Goal: Task Accomplishment & Management: Complete application form

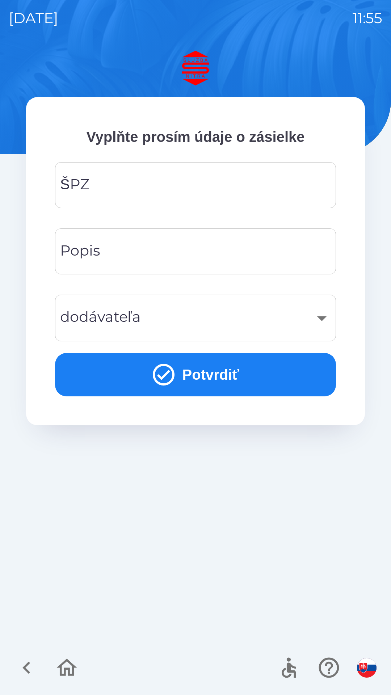
click at [165, 191] on input "ŠPZ" at bounding box center [196, 185] width 264 height 29
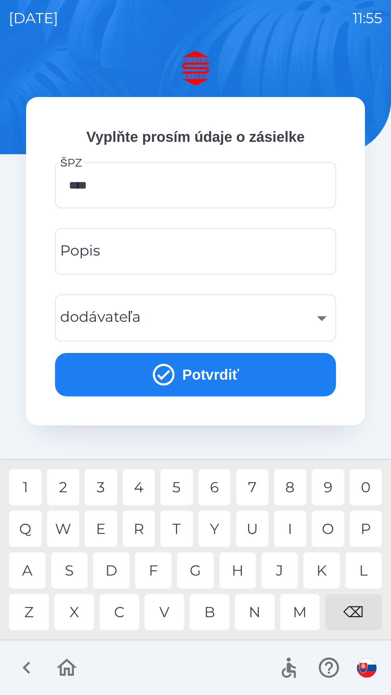
click at [105, 492] on div "3" at bounding box center [101, 487] width 33 height 36
type input "*******"
click at [136, 531] on div "R" at bounding box center [139, 529] width 33 height 36
click at [197, 252] on input "Popis" at bounding box center [196, 251] width 264 height 29
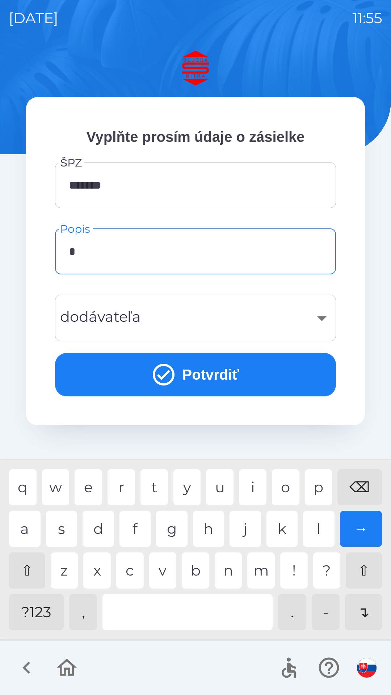
click at [34, 531] on div "a" at bounding box center [25, 529] width 32 height 36
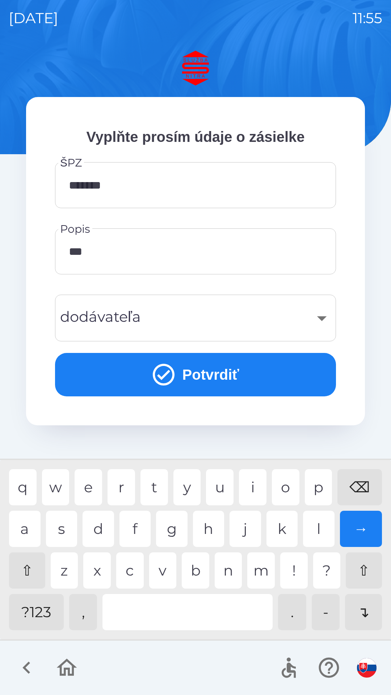
click at [155, 494] on div "t" at bounding box center [154, 487] width 28 height 36
click at [119, 489] on div "r" at bounding box center [122, 487] width 28 height 36
type input "*******"
click at [321, 317] on div "​" at bounding box center [196, 317] width 264 height 29
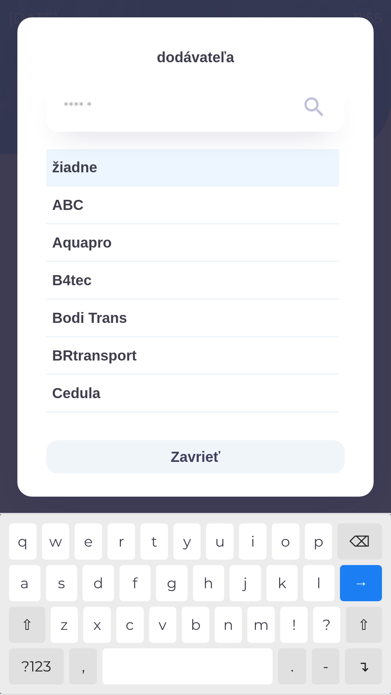
click at [119, 172] on span "žiadne" at bounding box center [192, 167] width 281 height 22
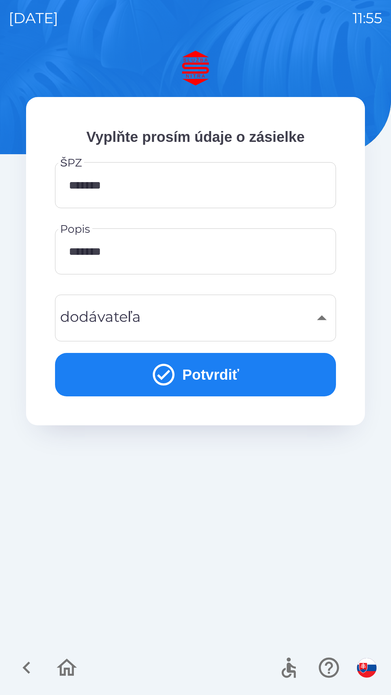
click at [190, 377] on button "Potvrdiť" at bounding box center [195, 374] width 281 height 43
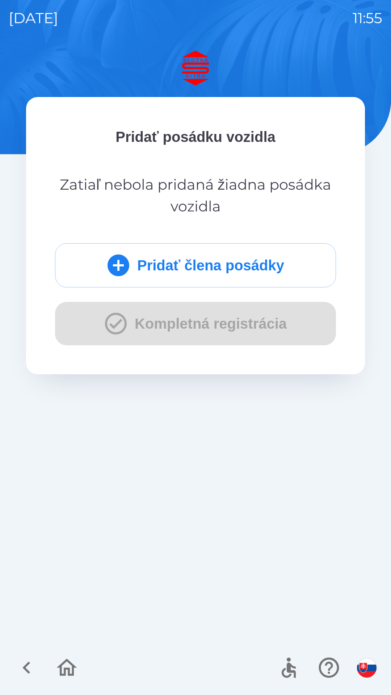
click at [126, 276] on icon "submit" at bounding box center [118, 265] width 26 height 26
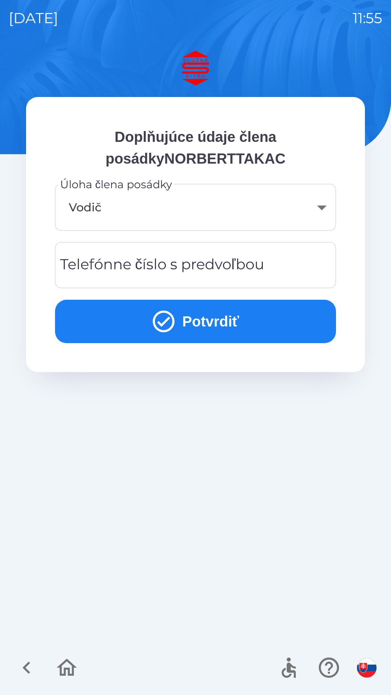
click at [186, 328] on button "Potvrdiť" at bounding box center [195, 321] width 281 height 43
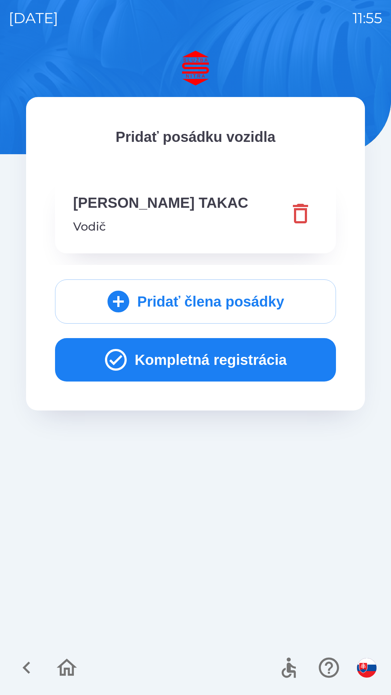
click at [130, 356] on button "Kompletná registrácia" at bounding box center [195, 359] width 281 height 43
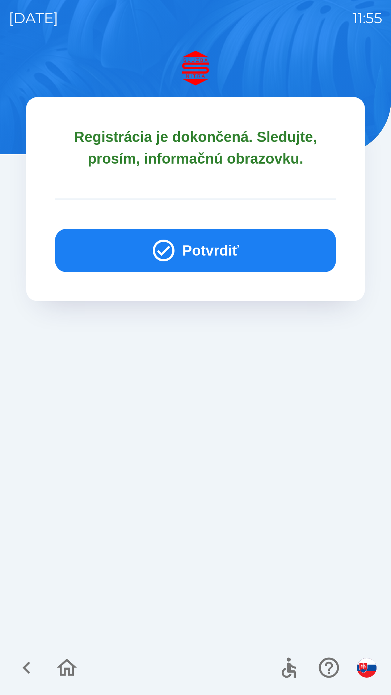
click at [165, 250] on icon "button" at bounding box center [164, 251] width 22 height 22
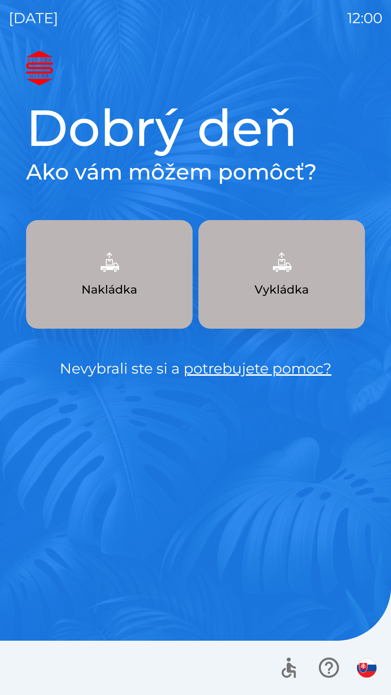
click at [100, 274] on img "button" at bounding box center [109, 262] width 32 height 32
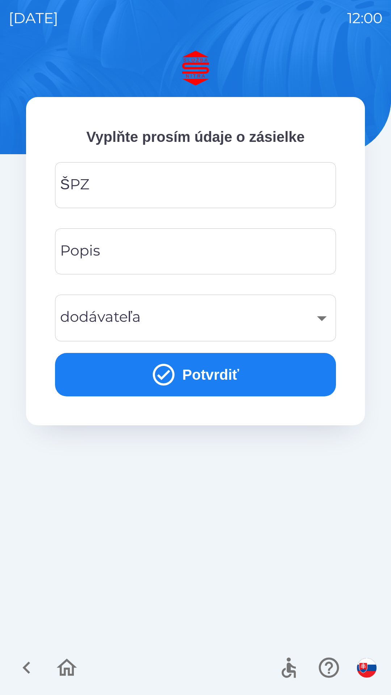
click at [117, 186] on input "ŠPZ" at bounding box center [196, 185] width 264 height 29
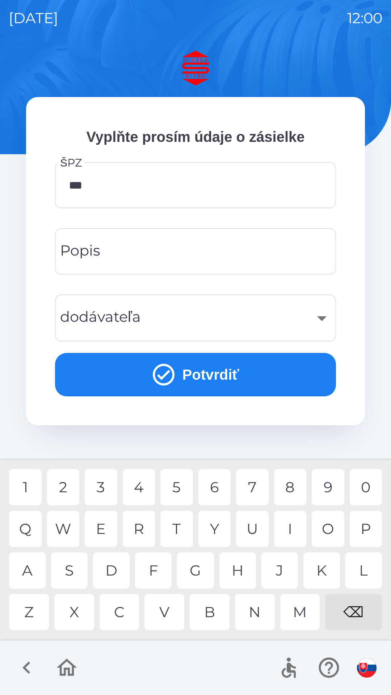
click at [367, 489] on div "0" at bounding box center [366, 487] width 33 height 36
click at [324, 490] on div "9" at bounding box center [328, 487] width 33 height 36
click at [273, 571] on div "J" at bounding box center [279, 571] width 37 height 36
type input "*******"
click at [118, 255] on input "Popis" at bounding box center [196, 251] width 264 height 29
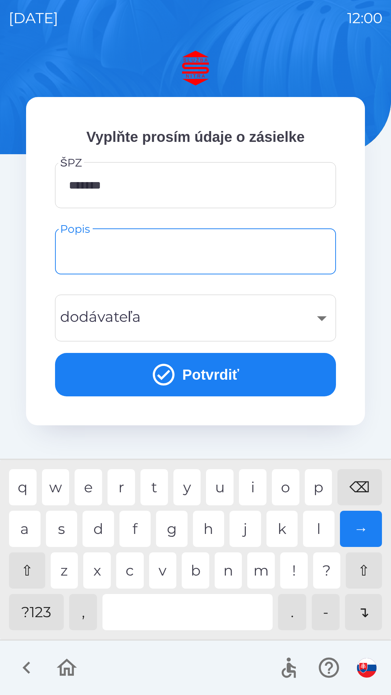
click at [125, 320] on div "​" at bounding box center [196, 317] width 264 height 29
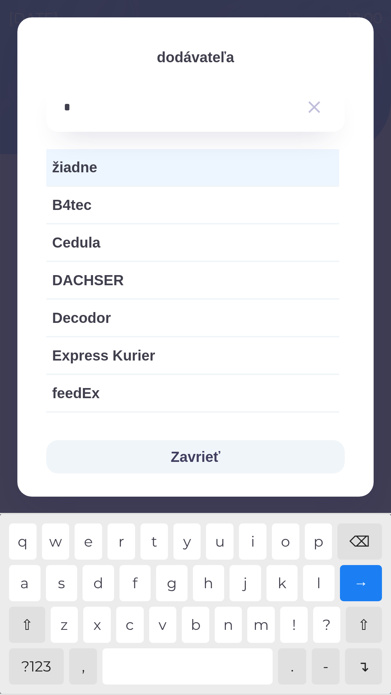
type input "**"
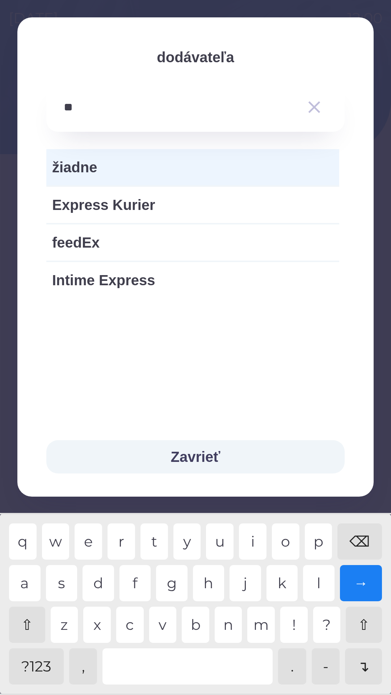
click at [149, 205] on span "Express Kurier" at bounding box center [192, 205] width 281 height 22
type input "***"
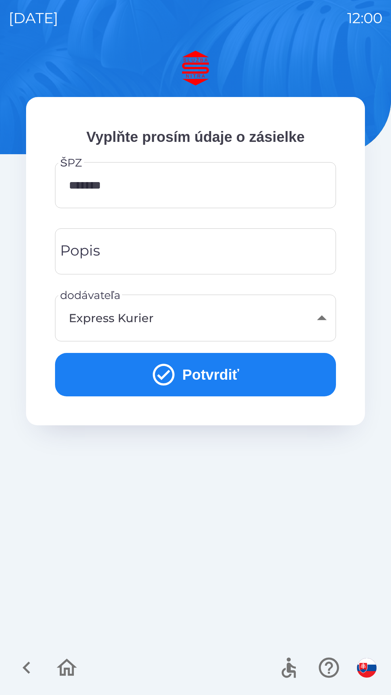
click at [203, 372] on button "Potvrdiť" at bounding box center [195, 374] width 281 height 43
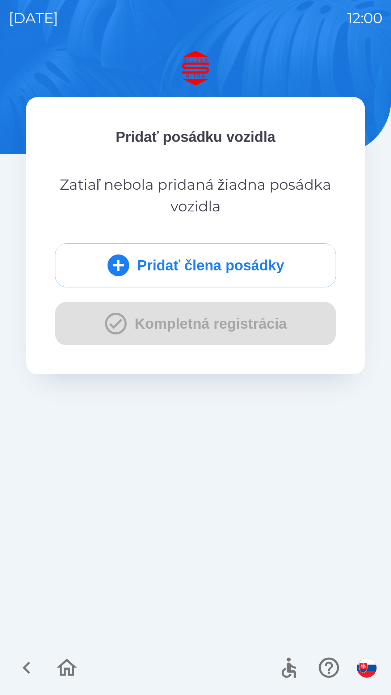
click at [235, 267] on button "Pridať člena posádky" at bounding box center [195, 265] width 281 height 44
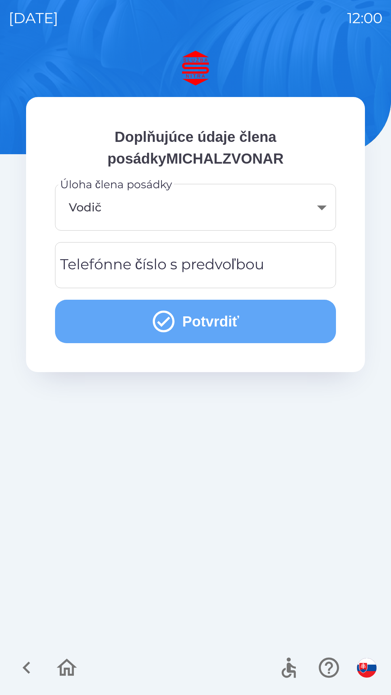
click at [240, 324] on button "Potvrdiť" at bounding box center [195, 321] width 281 height 43
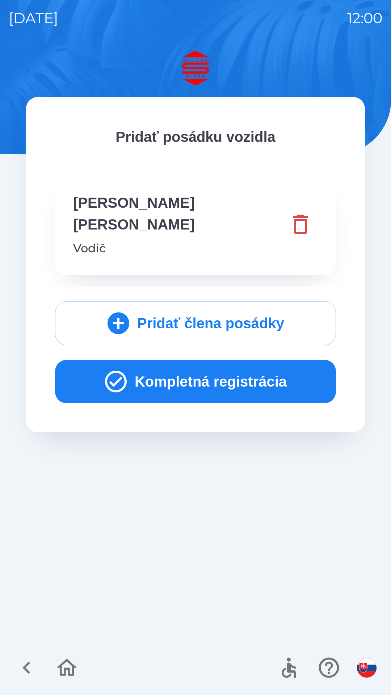
click at [217, 365] on button "Kompletná registrácia" at bounding box center [195, 381] width 281 height 43
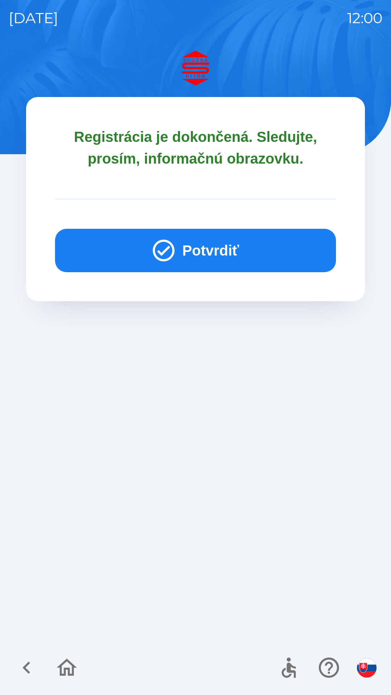
click at [174, 259] on icon "button" at bounding box center [164, 251] width 26 height 26
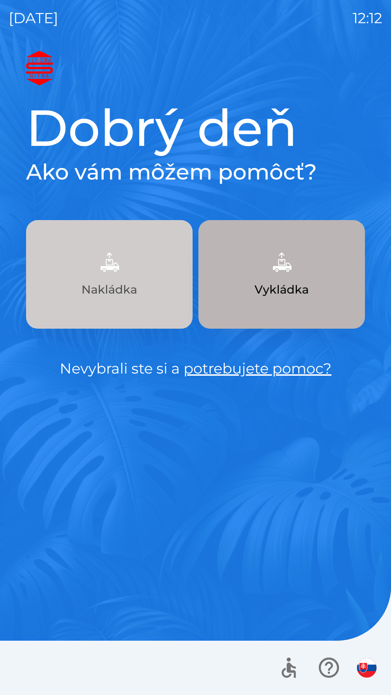
click at [122, 275] on img "button" at bounding box center [109, 262] width 32 height 32
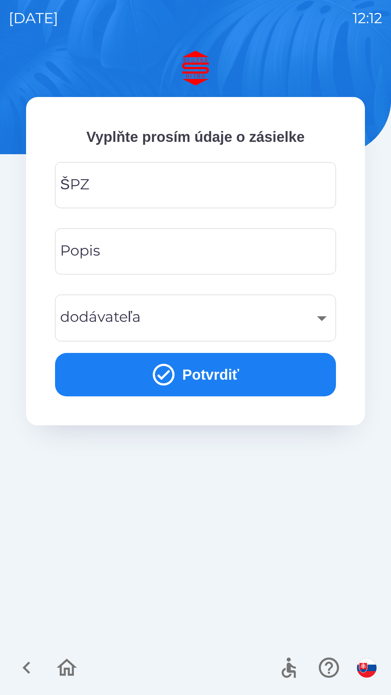
click at [182, 179] on input "ŠPZ" at bounding box center [196, 185] width 264 height 29
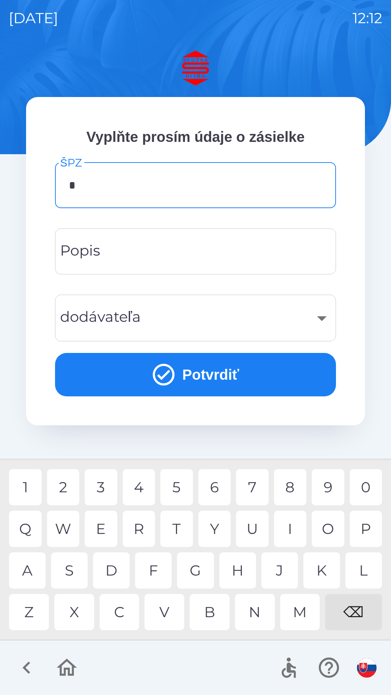
click at [255, 617] on div "N" at bounding box center [255, 612] width 40 height 36
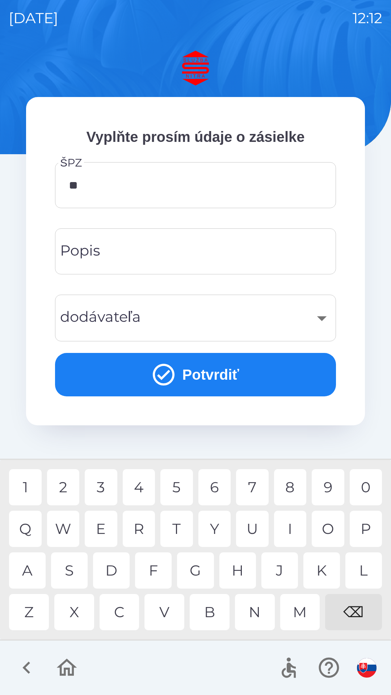
click at [135, 532] on div "R" at bounding box center [139, 529] width 33 height 36
click at [68, 498] on div "2" at bounding box center [63, 487] width 33 height 36
click at [330, 487] on div "9" at bounding box center [328, 487] width 33 height 36
type input "*******"
click at [205, 373] on button "Potvrdiť" at bounding box center [195, 374] width 281 height 43
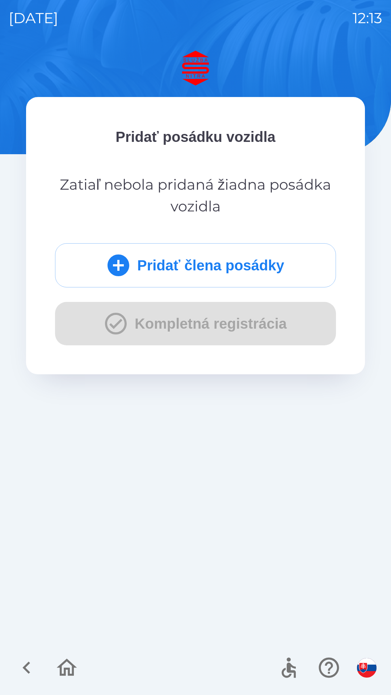
click at [217, 268] on button "Pridať člena posádky" at bounding box center [195, 265] width 281 height 44
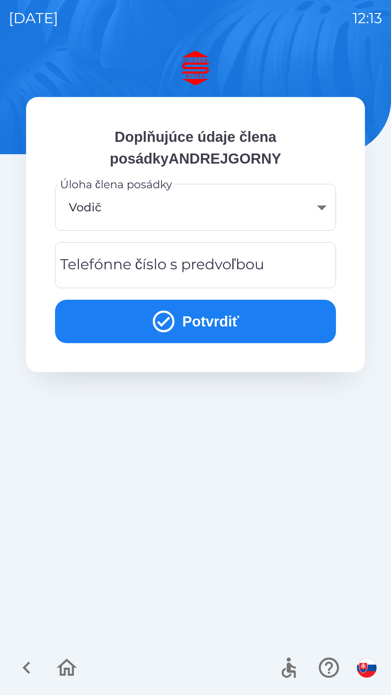
click at [157, 272] on div "Telefónne číslo s predvoľbou Telefónne číslo s predvoľbou" at bounding box center [195, 265] width 281 height 46
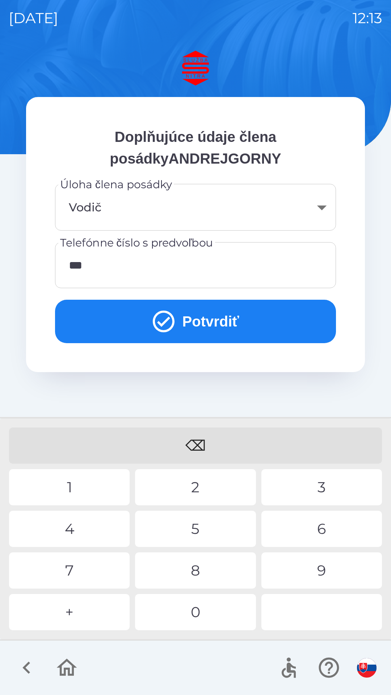
click at [182, 493] on div "2" at bounding box center [195, 487] width 121 height 36
click at [87, 487] on div "1" at bounding box center [69, 487] width 121 height 36
click at [303, 496] on div "3" at bounding box center [321, 487] width 121 height 36
click at [199, 576] on div "8" at bounding box center [195, 571] width 121 height 36
type input "**********"
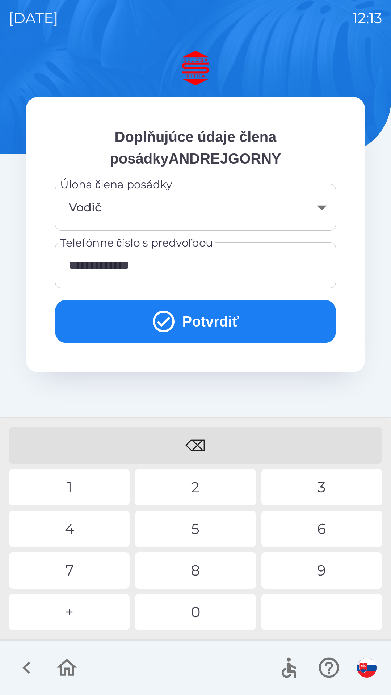
click at [199, 319] on button "Potvrdiť" at bounding box center [195, 321] width 281 height 43
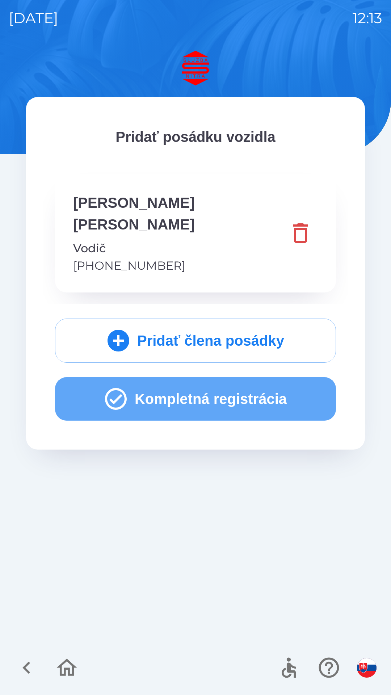
click at [223, 382] on button "Kompletná registrácia" at bounding box center [195, 398] width 281 height 43
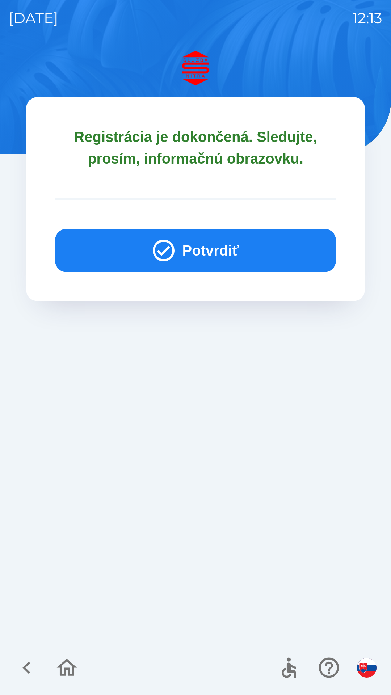
click at [156, 253] on icon "button" at bounding box center [164, 251] width 22 height 22
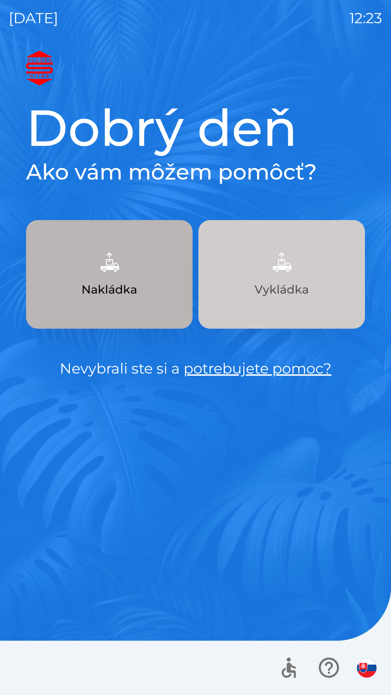
click at [278, 268] on img "button" at bounding box center [282, 262] width 32 height 32
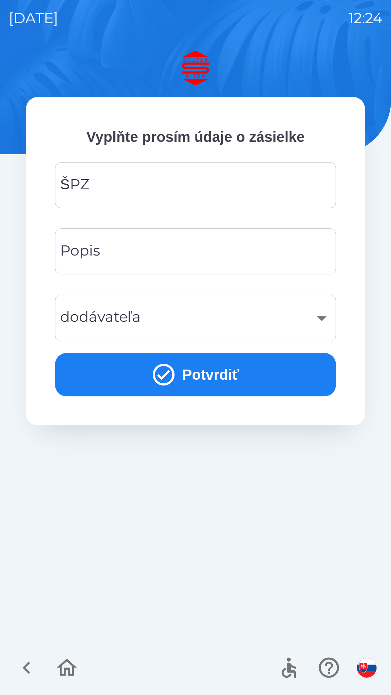
click at [214, 184] on input "ŠPZ" at bounding box center [196, 185] width 264 height 29
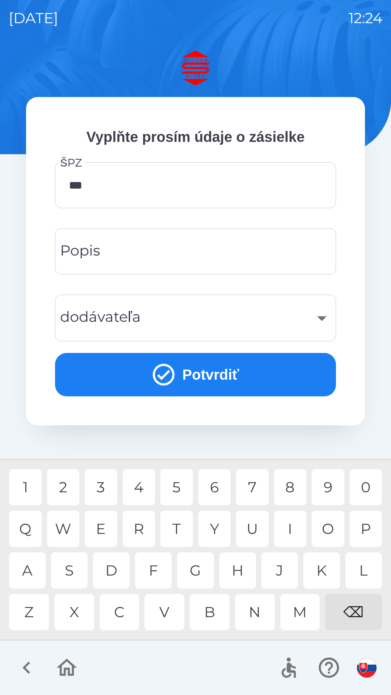
click at [363, 489] on div "0" at bounding box center [366, 487] width 33 height 36
type input "*******"
click at [250, 492] on div "7" at bounding box center [252, 487] width 33 height 36
click at [223, 255] on input "Popis" at bounding box center [196, 251] width 264 height 29
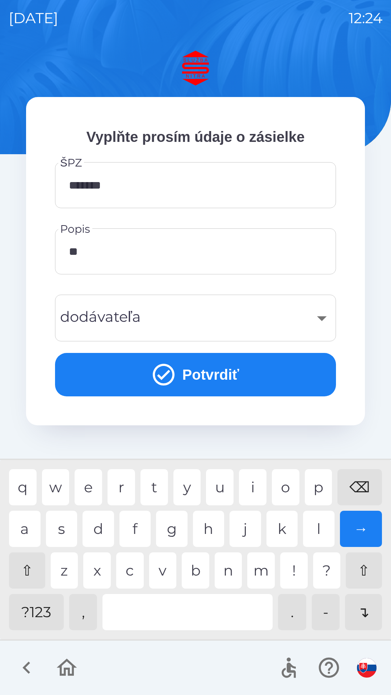
click at [322, 478] on div "p" at bounding box center [319, 487] width 28 height 36
click at [198, 610] on div at bounding box center [187, 612] width 170 height 36
click at [21, 522] on div "a" at bounding box center [25, 529] width 32 height 36
click at [53, 527] on div "s" at bounding box center [62, 529] width 32 height 36
click at [159, 478] on div "t" at bounding box center [154, 487] width 28 height 36
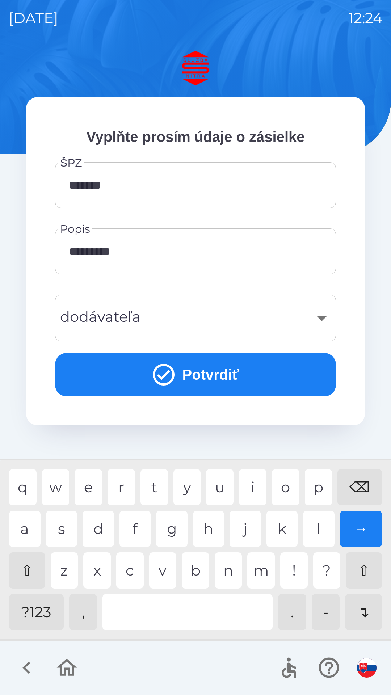
type input "**********"
click at [188, 488] on div "y" at bounding box center [187, 487] width 28 height 36
click at [250, 317] on div "​" at bounding box center [196, 317] width 264 height 29
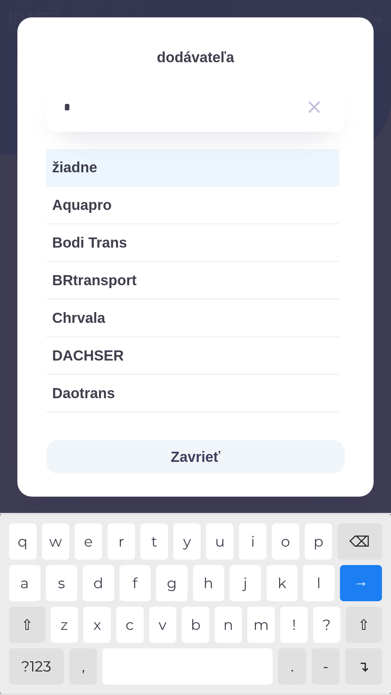
click at [123, 534] on div "r" at bounding box center [122, 542] width 28 height 36
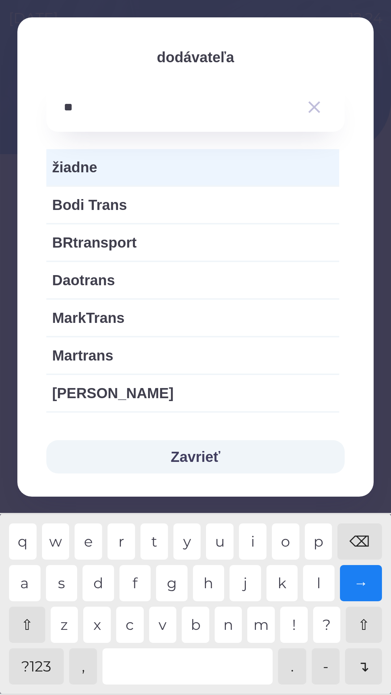
type input "***"
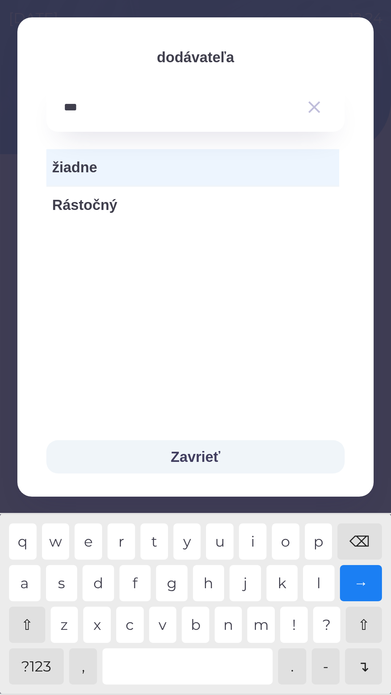
click at [65, 580] on div "s" at bounding box center [62, 583] width 32 height 36
click at [106, 211] on span "Rástočný" at bounding box center [192, 205] width 281 height 22
type input "***"
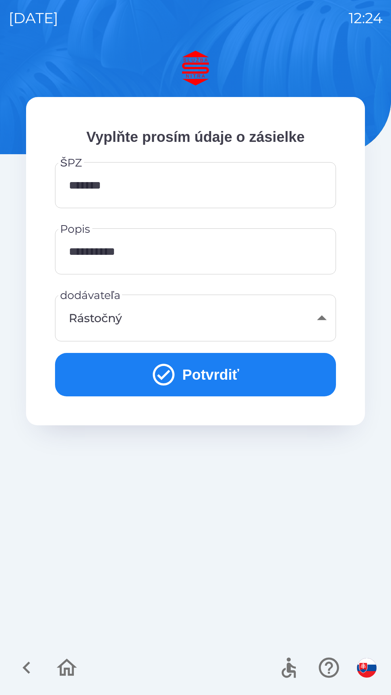
click at [224, 370] on button "Potvrdiť" at bounding box center [195, 374] width 281 height 43
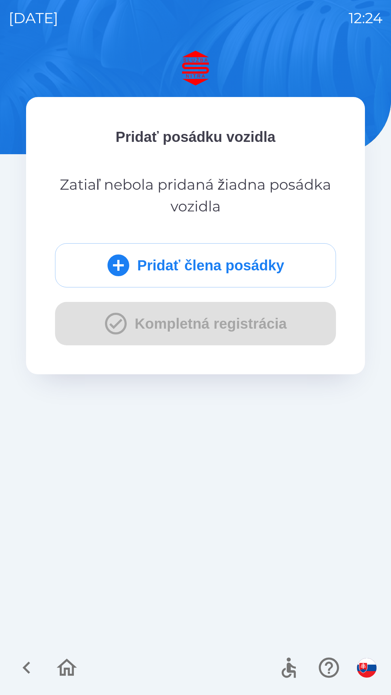
click at [239, 267] on button "Pridať člena posádky" at bounding box center [195, 265] width 281 height 44
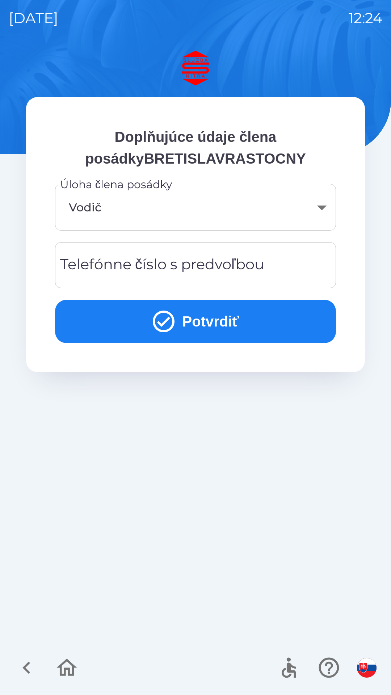
click at [227, 331] on button "Potvrdiť" at bounding box center [195, 321] width 281 height 43
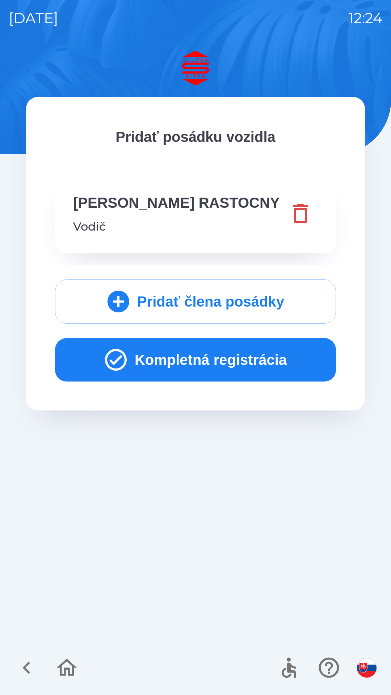
click at [237, 347] on button "Kompletná registrácia" at bounding box center [195, 359] width 281 height 43
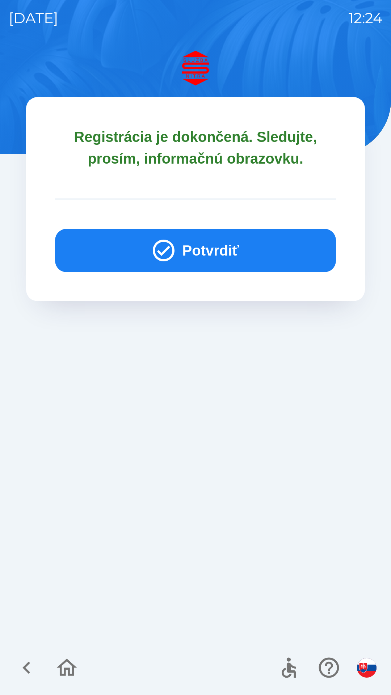
click at [215, 243] on button "Potvrdiť" at bounding box center [195, 250] width 281 height 43
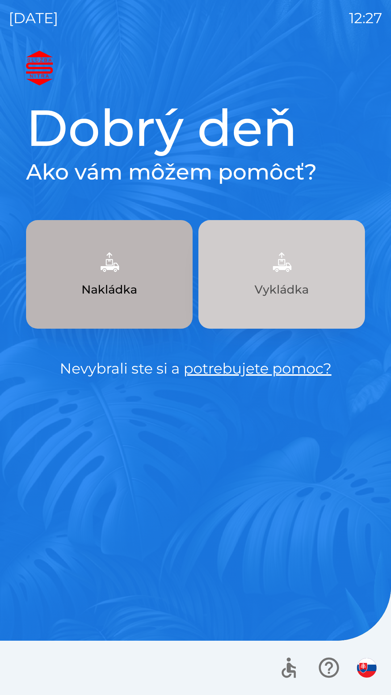
click at [301, 289] on p "Vykládka" at bounding box center [282, 289] width 54 height 17
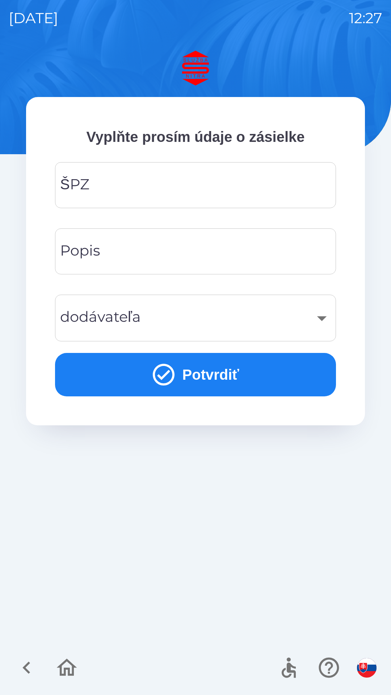
click at [214, 185] on input "ŠPZ" at bounding box center [196, 185] width 264 height 29
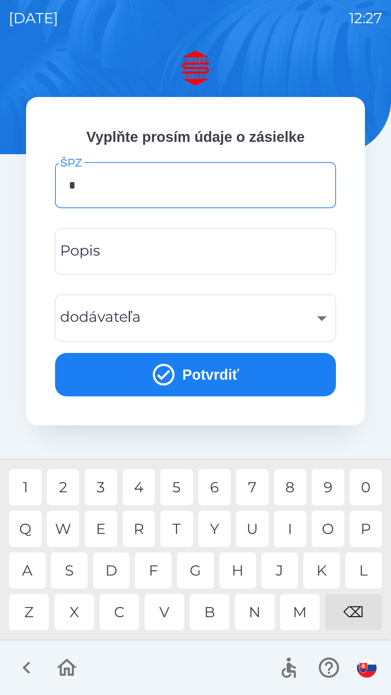
click at [255, 605] on div "N" at bounding box center [255, 612] width 40 height 36
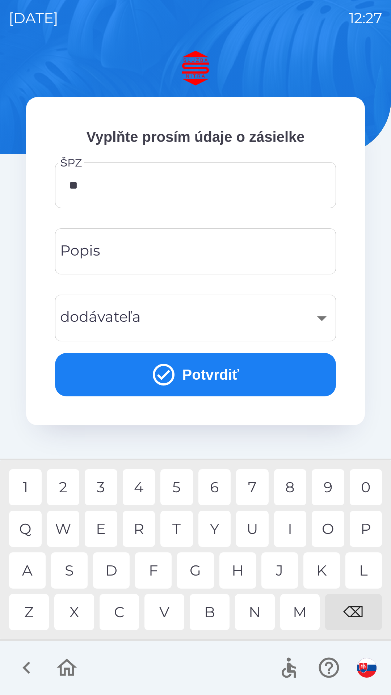
click at [145, 519] on div "R" at bounding box center [139, 529] width 33 height 36
click at [327, 484] on div "9" at bounding box center [328, 487] width 33 height 36
click at [217, 487] on div "6" at bounding box center [214, 487] width 33 height 36
click at [221, 479] on div "6" at bounding box center [214, 487] width 33 height 36
click at [321, 568] on div "K" at bounding box center [321, 571] width 37 height 36
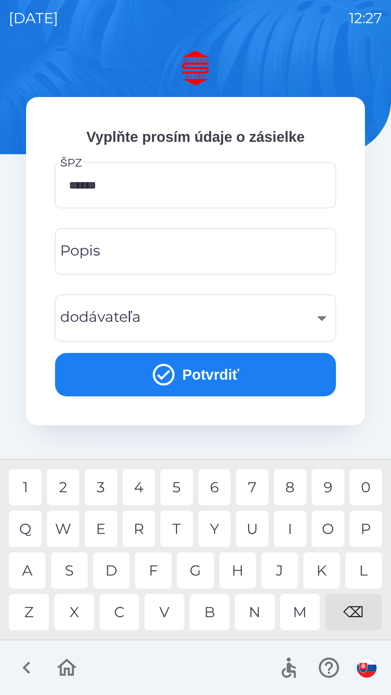
type input "*******"
click at [367, 530] on div "P" at bounding box center [366, 529] width 33 height 36
click at [226, 248] on input "Popis" at bounding box center [196, 251] width 264 height 29
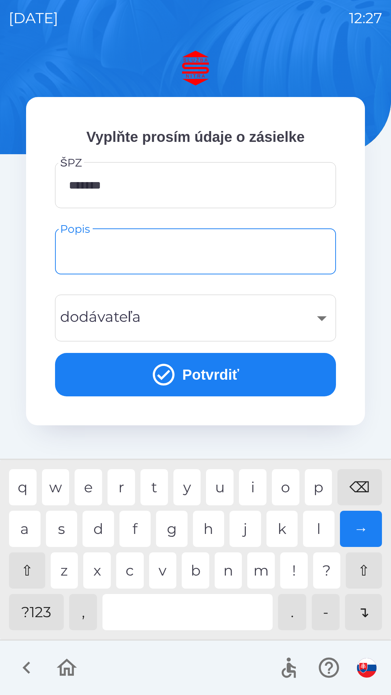
click at [274, 314] on div "​" at bounding box center [196, 317] width 264 height 29
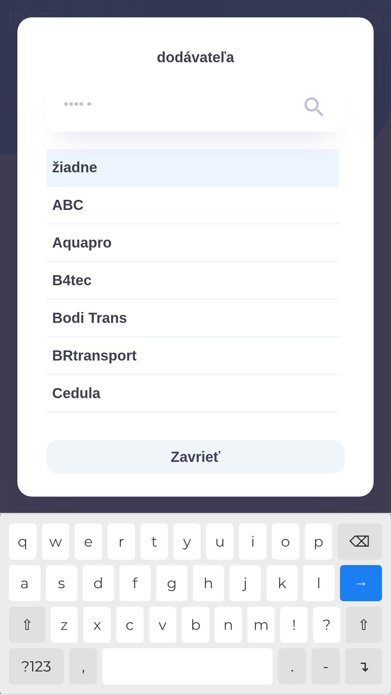
click at [222, 454] on button "Zavrieť" at bounding box center [195, 456] width 298 height 33
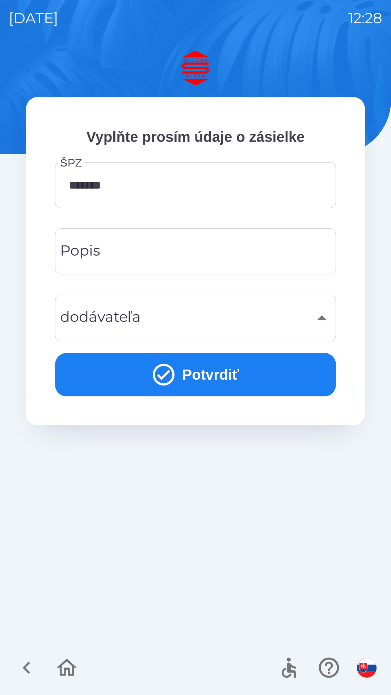
click at [232, 244] on input "Popis" at bounding box center [196, 251] width 264 height 29
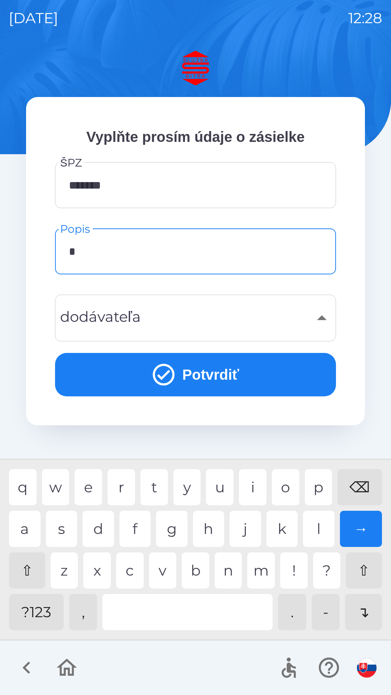
click at [88, 484] on div "e" at bounding box center [89, 487] width 28 height 36
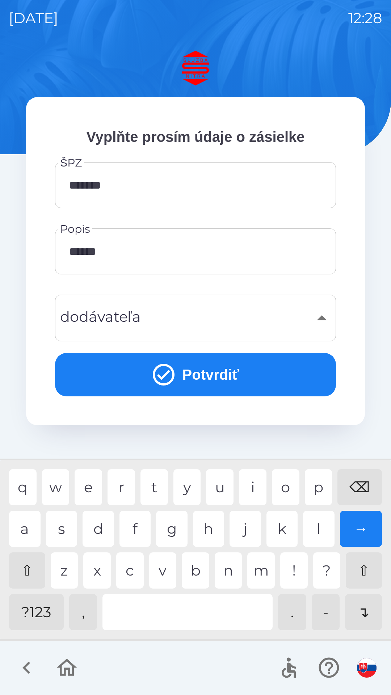
click at [30, 518] on div "a" at bounding box center [25, 529] width 32 height 36
click at [165, 487] on div "t" at bounding box center [154, 487] width 28 height 36
type input "*******"
click at [366, 528] on div "→" at bounding box center [361, 529] width 42 height 36
click at [268, 377] on button "Potvrdiť" at bounding box center [195, 374] width 281 height 43
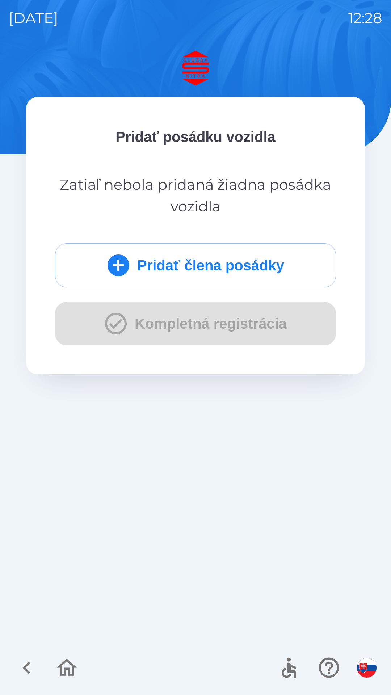
click at [286, 264] on button "Pridať člena posádky" at bounding box center [195, 265] width 281 height 44
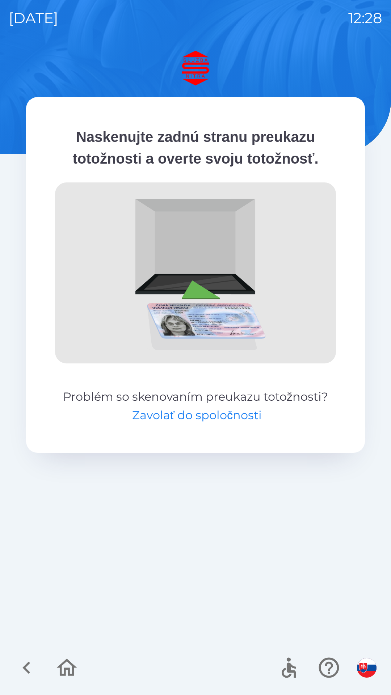
click at [228, 411] on button "Zavolať do spoločnosti" at bounding box center [197, 415] width 130 height 17
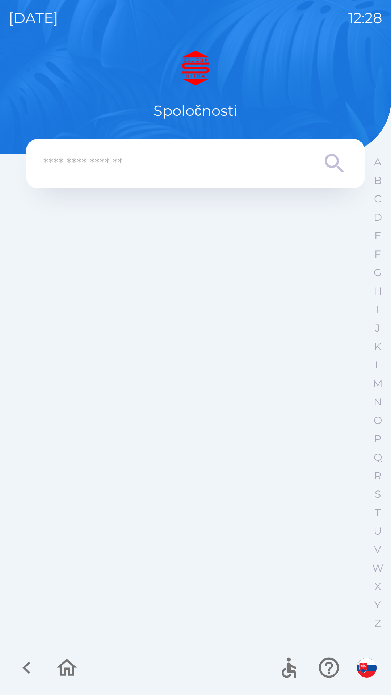
click at [369, 222] on div "A B C D E F G H I J K L M N O P Q R S T U V W X Y Z" at bounding box center [378, 393] width 18 height 480
click at [379, 214] on p "D" at bounding box center [378, 217] width 8 height 13
